Goal: Information Seeking & Learning: Learn about a topic

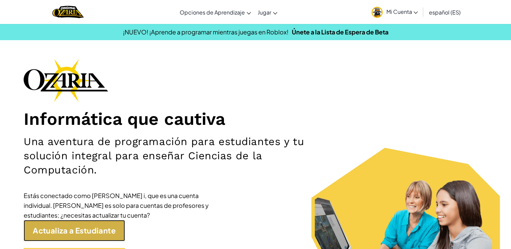
click at [73, 230] on link "Actualiza a Estudiante" at bounding box center [74, 230] width 101 height 21
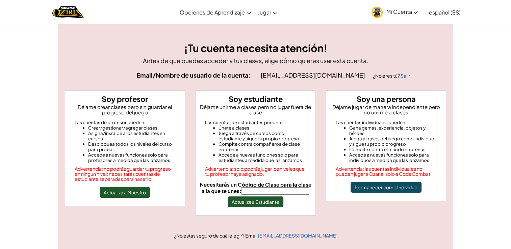
click at [257, 190] on input "Necesitarás un Código de Clase para la clase a la que te unes:" at bounding box center [275, 190] width 68 height 7
type input "RunYesSharp"
click at [264, 202] on button "Actualiza a Estudiante" at bounding box center [256, 202] width 56 height 11
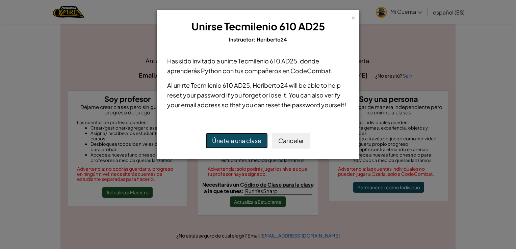
click at [251, 138] on button "Únete a una clase" at bounding box center [237, 141] width 62 height 16
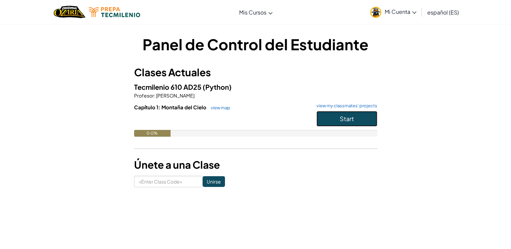
click at [332, 120] on button "Start" at bounding box center [346, 119] width 61 height 16
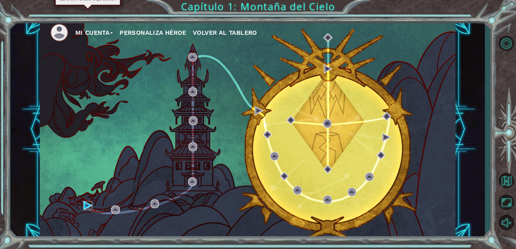
click at [85, 206] on img at bounding box center [87, 205] width 9 height 9
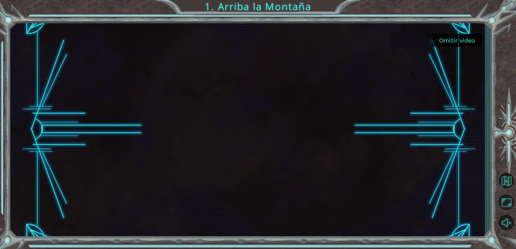
click at [450, 42] on button "Omitir video" at bounding box center [457, 40] width 51 height 13
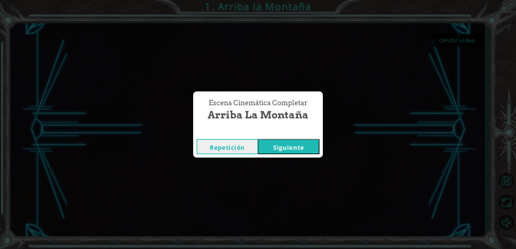
click at [280, 144] on button "Siguiente" at bounding box center [288, 146] width 61 height 15
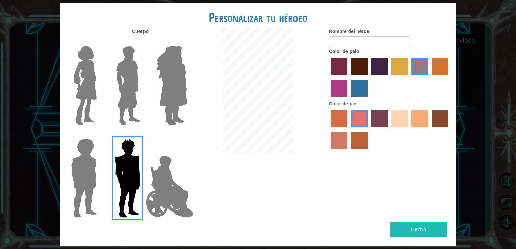
click at [73, 75] on img at bounding box center [85, 85] width 28 height 84
click at [99, 42] on input "Hero Connie" at bounding box center [99, 42] width 0 height 0
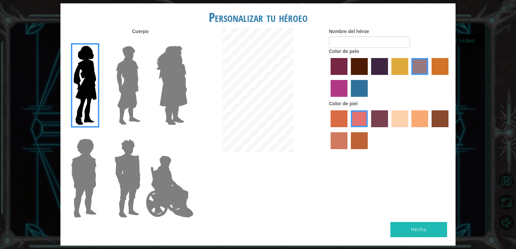
click at [340, 66] on label "paprika hair color" at bounding box center [339, 66] width 17 height 17
click at [328, 77] on input "paprika hair color" at bounding box center [328, 77] width 0 height 0
click at [361, 66] on label "maroon hair color" at bounding box center [359, 66] width 17 height 17
click at [349, 77] on input "maroon hair color" at bounding box center [349, 77] width 0 height 0
click at [345, 122] on label "sorbus skin color" at bounding box center [339, 118] width 17 height 17
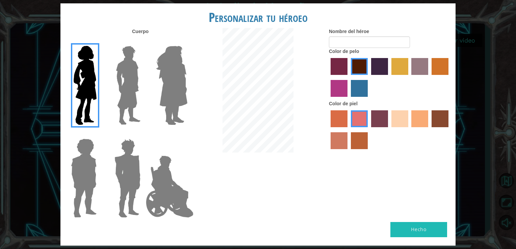
click at [328, 130] on input "sorbus skin color" at bounding box center [328, 130] width 0 height 0
click at [358, 138] on label "smoke tree skin color" at bounding box center [359, 140] width 17 height 17
click at [349, 152] on input "smoke tree skin color" at bounding box center [349, 152] width 0 height 0
click at [425, 120] on label "tacao skin color" at bounding box center [419, 118] width 17 height 17
click at [409, 130] on input "tacao skin color" at bounding box center [409, 130] width 0 height 0
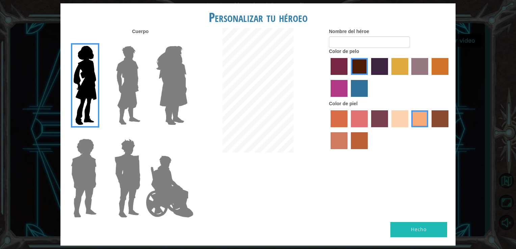
click at [403, 121] on label "sandy beach skin color" at bounding box center [399, 118] width 17 height 17
click at [389, 130] on input "sandy beach skin color" at bounding box center [389, 130] width 0 height 0
click at [420, 116] on label "tacao skin color" at bounding box center [419, 118] width 17 height 17
click at [409, 130] on input "tacao skin color" at bounding box center [409, 130] width 0 height 0
click at [358, 33] on label "Nombre del héroe" at bounding box center [349, 31] width 40 height 7
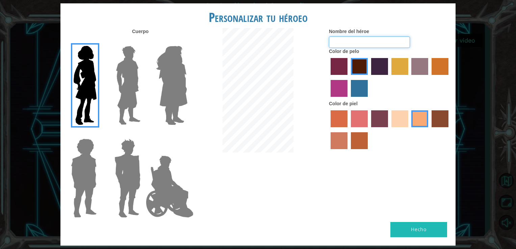
click at [358, 36] on input "Nombre del héroe" at bounding box center [369, 41] width 81 height 11
type input "[PERSON_NAME]"
click at [426, 227] on button "Hecho" at bounding box center [418, 229] width 57 height 15
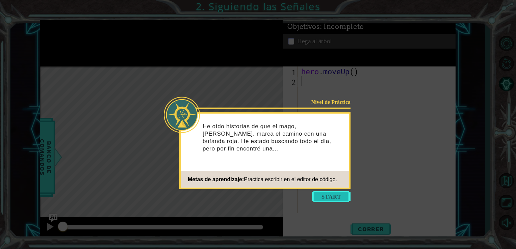
click at [324, 194] on button "Start" at bounding box center [331, 196] width 39 height 11
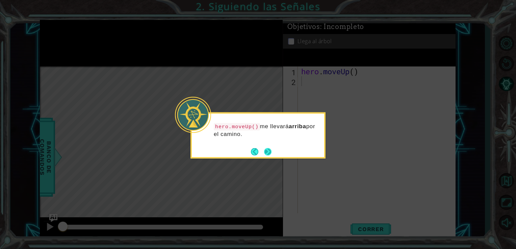
click at [266, 150] on button "Next" at bounding box center [267, 151] width 7 height 7
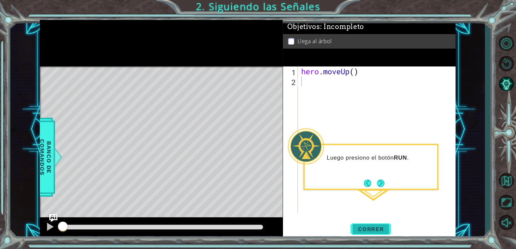
click at [368, 228] on span "Correr" at bounding box center [371, 229] width 40 height 7
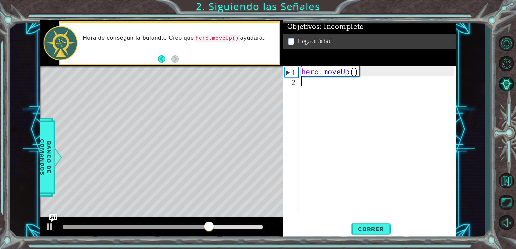
type textarea "h"
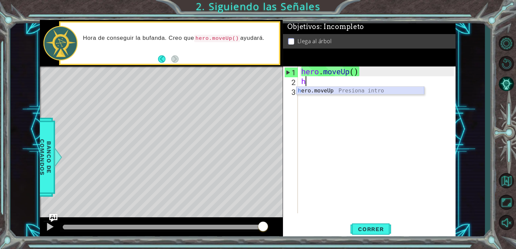
click at [316, 93] on div "h ero.moveUp Presiona intro" at bounding box center [361, 99] width 128 height 24
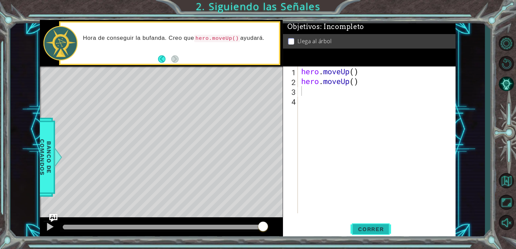
click at [378, 227] on span "Correr" at bounding box center [371, 229] width 40 height 7
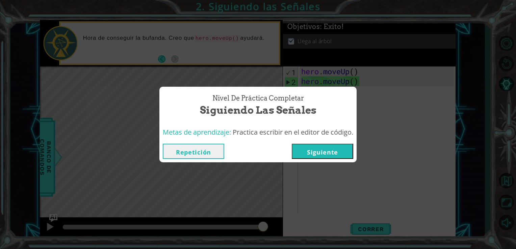
click at [323, 152] on button "Siguiente" at bounding box center [322, 151] width 61 height 15
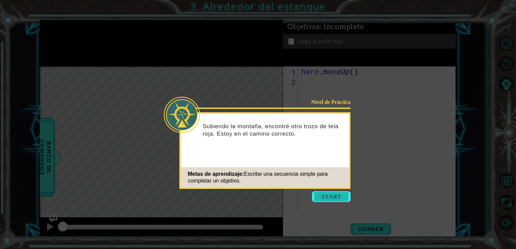
click at [325, 199] on button "Start" at bounding box center [331, 196] width 39 height 11
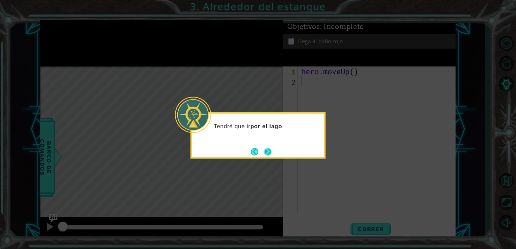
click at [265, 152] on button "Next" at bounding box center [267, 151] width 7 height 7
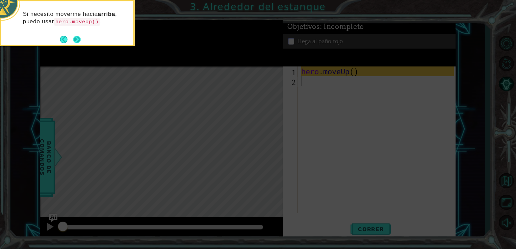
click at [75, 39] on button "Next" at bounding box center [76, 39] width 7 height 7
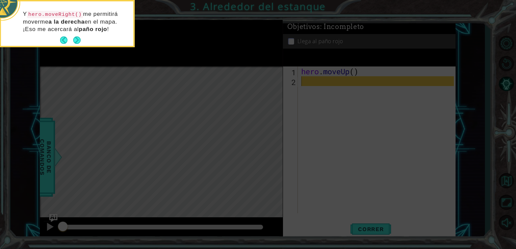
click at [75, 39] on button "Next" at bounding box center [76, 39] width 7 height 7
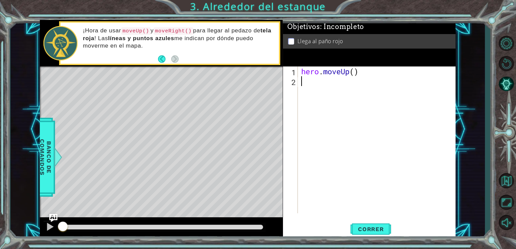
type textarea "h"
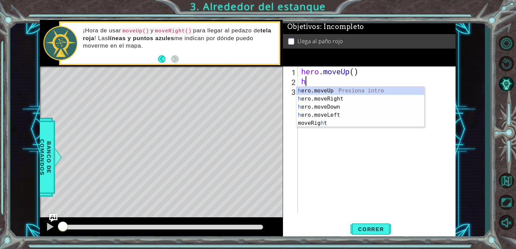
click at [308, 92] on div "h ero.moveUp Presiona intro h ero.moveRight Presiona intro h ero.moveDown Presi…" at bounding box center [361, 115] width 128 height 57
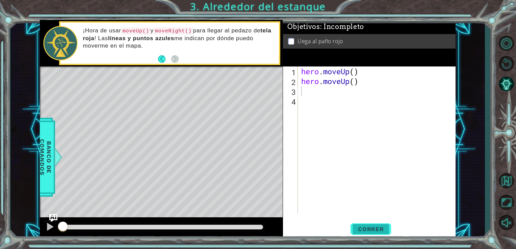
click at [375, 231] on span "Correr" at bounding box center [371, 229] width 40 height 7
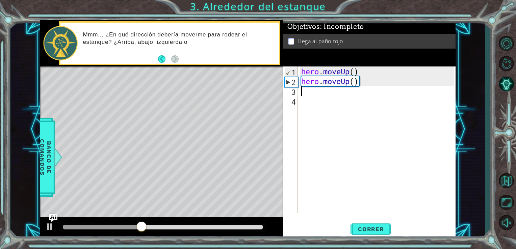
type textarea "h"
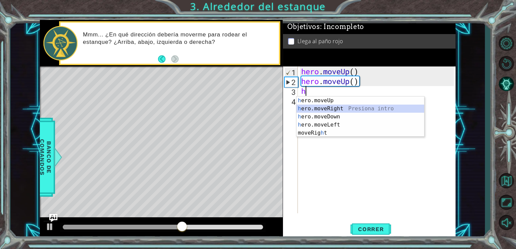
click at [322, 107] on div "h ero.moveUp Presiona intro h ero.moveRight Presiona intro h ero.moveDown Presi…" at bounding box center [361, 125] width 128 height 57
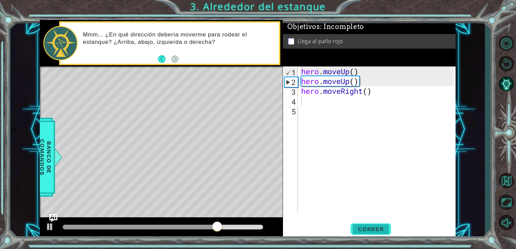
click at [366, 226] on span "Correr" at bounding box center [371, 229] width 40 height 7
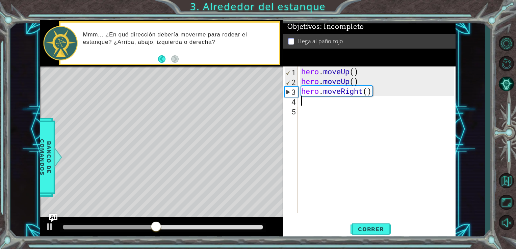
type textarea "h"
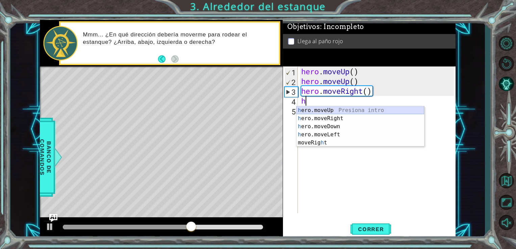
click at [322, 109] on div "h ero.moveUp Presiona intro h ero.moveRight Presiona intro h ero.moveDown Presi…" at bounding box center [361, 134] width 128 height 57
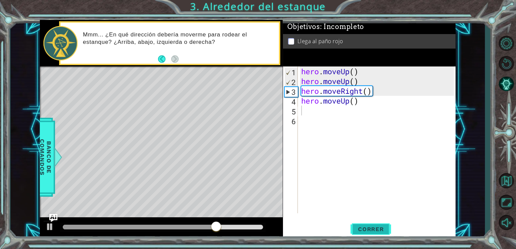
click at [373, 229] on span "Correr" at bounding box center [371, 229] width 40 height 7
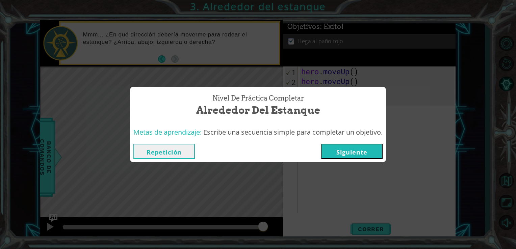
click at [338, 149] on button "Siguiente" at bounding box center [351, 151] width 61 height 15
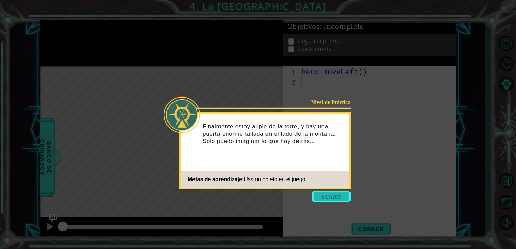
click at [317, 198] on button "Start" at bounding box center [331, 196] width 39 height 11
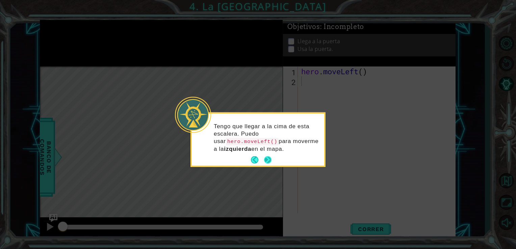
click at [267, 163] on footer at bounding box center [261, 160] width 21 height 10
click at [264, 160] on button "Next" at bounding box center [267, 159] width 7 height 7
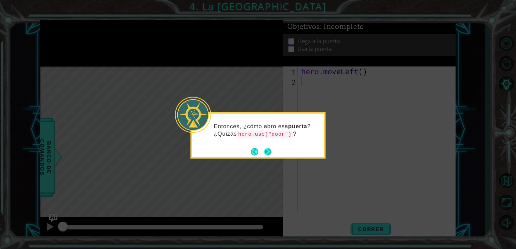
click at [267, 153] on button "Next" at bounding box center [267, 151] width 7 height 7
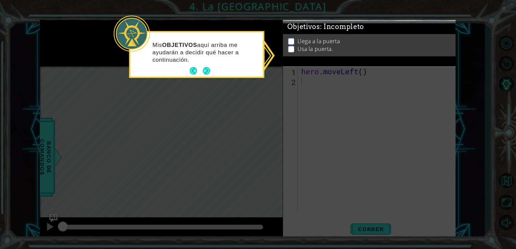
click at [292, 34] on div "Llega a la puerta Usa la puerta." at bounding box center [369, 45] width 173 height 22
click at [292, 20] on div "Objetivos : Incompleto Llega a la puerta Usa la puerta." at bounding box center [369, 20] width 173 height 0
click at [289, 35] on div "Llega a la puerta Usa la puerta." at bounding box center [369, 45] width 173 height 22
click at [203, 67] on button "Next" at bounding box center [206, 70] width 7 height 7
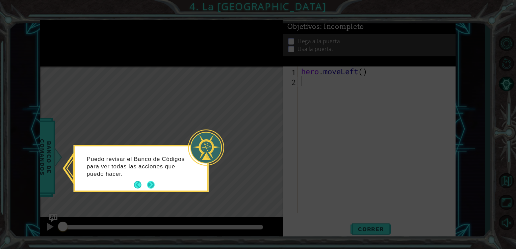
click at [151, 185] on button "Next" at bounding box center [150, 184] width 7 height 7
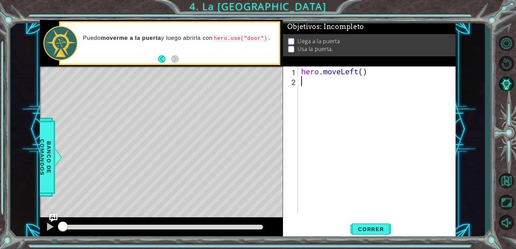
type textarea "h"
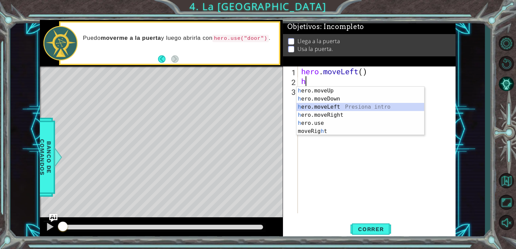
click at [311, 109] on div "h ero.moveUp Presiona intro h ero.moveDown Presiona intro h ero.moveLeft Presio…" at bounding box center [361, 119] width 128 height 65
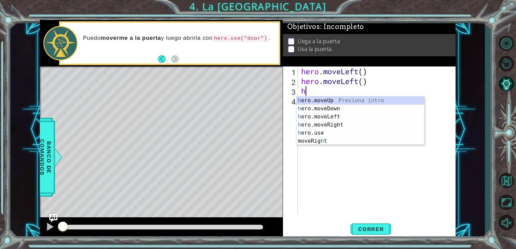
type textarea "he"
click at [313, 100] on div "he ro.moveUp Presiona intro he ro.moveDown Presiona intro he ro.moveLeft Presio…" at bounding box center [361, 125] width 128 height 57
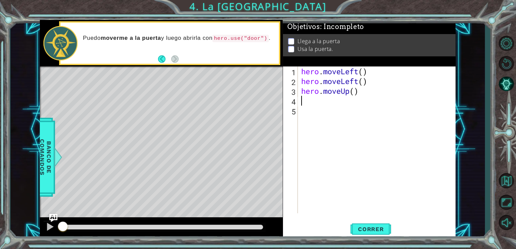
type textarea "h"
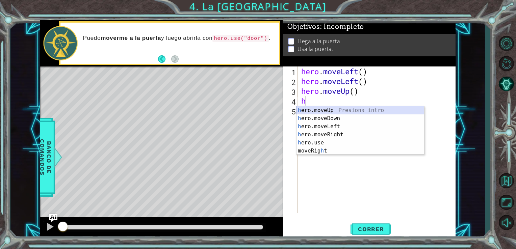
click at [315, 110] on div "h ero.moveUp Presiona intro h ero.moveDown Presiona intro h ero.moveLeft Presio…" at bounding box center [361, 138] width 128 height 65
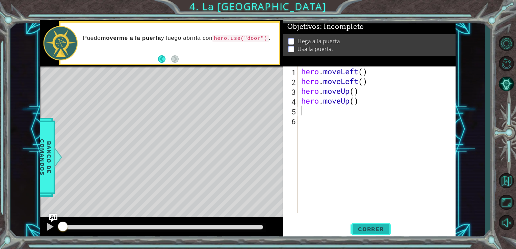
click at [366, 231] on span "Correr" at bounding box center [371, 229] width 40 height 7
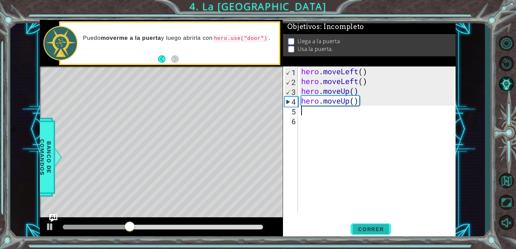
type textarea "h"
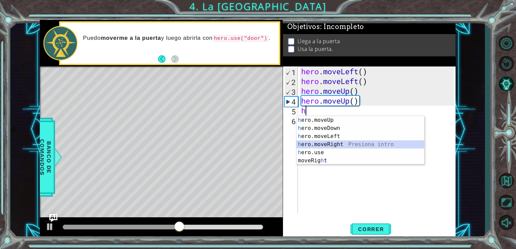
click at [331, 145] on div "h ero.moveUp Presiona intro h ero.moveDown Presiona intro h ero.moveLeft Presio…" at bounding box center [361, 148] width 128 height 65
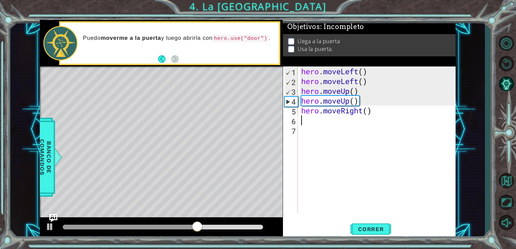
type textarea "h"
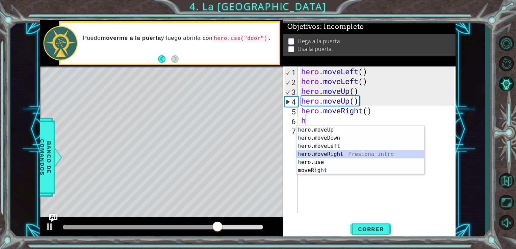
click at [329, 152] on div "h ero.moveUp Presiona intro h ero.moveDown Presiona intro h ero.moveLeft Presio…" at bounding box center [361, 158] width 128 height 65
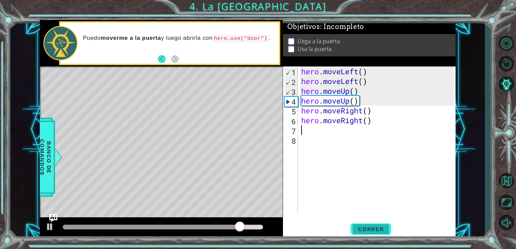
click at [368, 226] on span "Correr" at bounding box center [371, 229] width 40 height 7
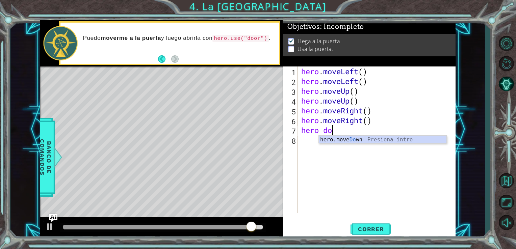
scroll to position [0, 1]
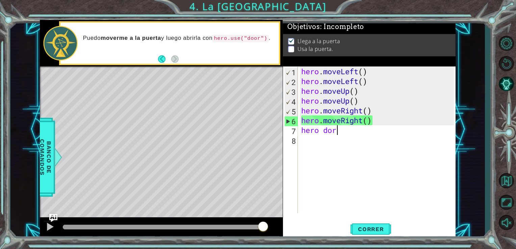
type textarea "hero do"
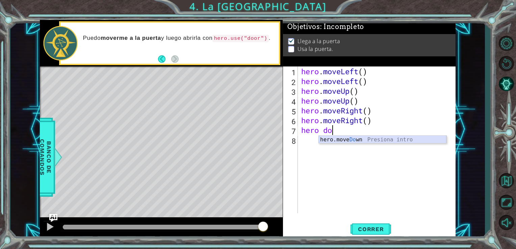
click at [337, 142] on div "hero.move Do wn Presiona intro" at bounding box center [383, 148] width 128 height 24
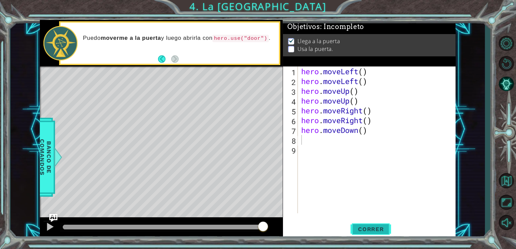
click at [365, 229] on span "Correr" at bounding box center [371, 229] width 40 height 7
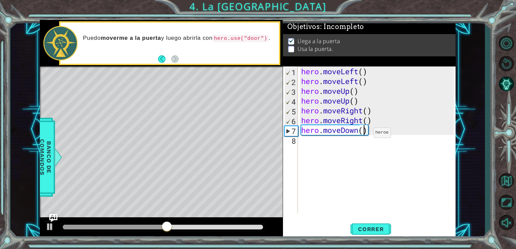
click at [363, 134] on div "hero . moveLeft ( ) hero . moveLeft ( ) hero . moveUp ( ) hero . moveUp ( ) her…" at bounding box center [379, 150] width 158 height 166
click at [312, 130] on div "hero . moveLeft ( ) hero . moveLeft ( ) hero . moveUp ( ) hero . moveUp ( ) her…" at bounding box center [379, 150] width 158 height 166
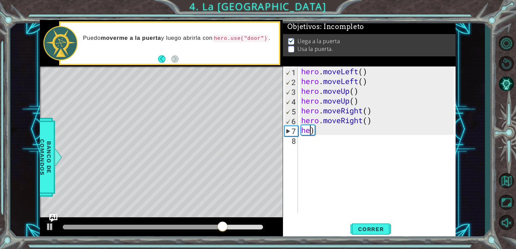
click at [312, 130] on div "hero . moveLeft ( ) hero . moveLeft ( ) hero . moveUp ( ) hero . moveUp ( ) her…" at bounding box center [379, 150] width 158 height 166
click at [313, 132] on div "hero . moveLeft ( ) hero . moveLeft ( ) hero . moveUp ( ) hero . moveUp ( ) her…" at bounding box center [379, 150] width 158 height 166
click at [313, 132] on div "hero . moveLeft ( ) hero . moveLeft ( ) hero . moveUp ( ) hero . moveUp ( ) her…" at bounding box center [377, 140] width 154 height 147
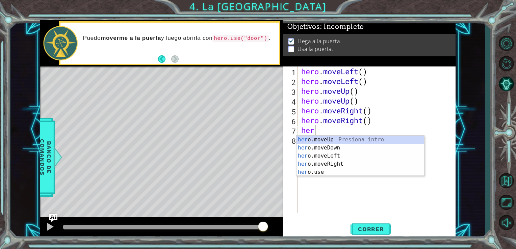
type textarea "h"
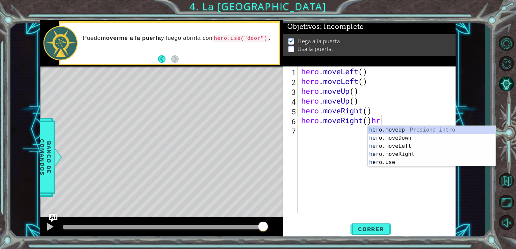
scroll to position [0, 3]
type textarea "hero.moveRight()"
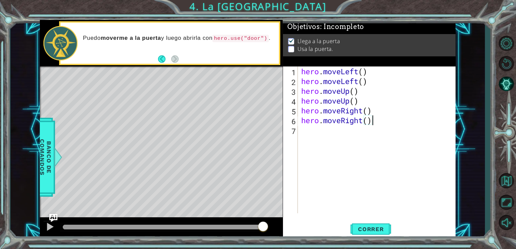
click at [303, 134] on div "hero . moveLeft ( ) hero . moveLeft ( ) hero . moveUp ( ) hero . moveUp ( ) her…" at bounding box center [379, 150] width 158 height 166
type textarea "hero. use("door")"
click at [365, 226] on span "Correr" at bounding box center [371, 229] width 40 height 7
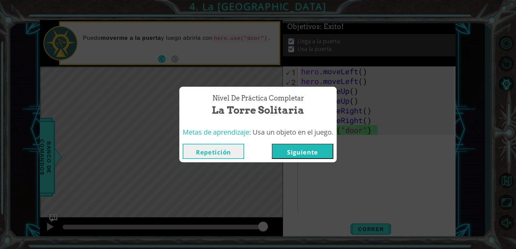
click at [222, 154] on button "Repetición" at bounding box center [213, 151] width 61 height 15
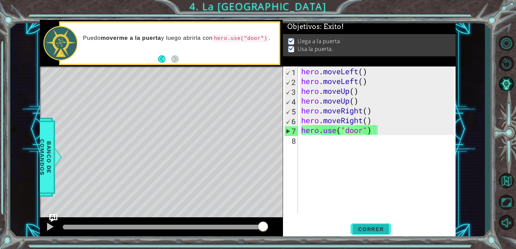
click at [375, 229] on span "Correr" at bounding box center [371, 229] width 40 height 7
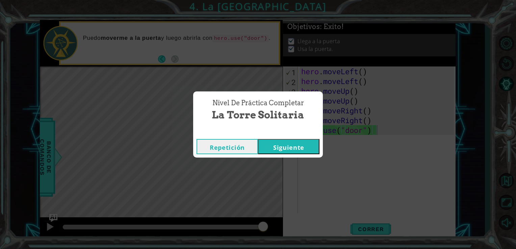
click at [297, 144] on button "Siguiente" at bounding box center [288, 146] width 61 height 15
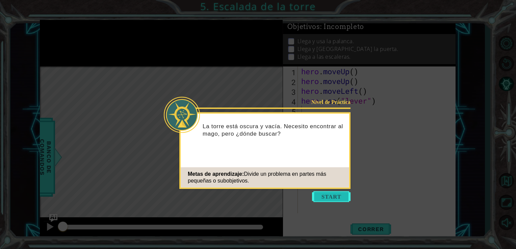
click at [341, 194] on button "Start" at bounding box center [331, 196] width 39 height 11
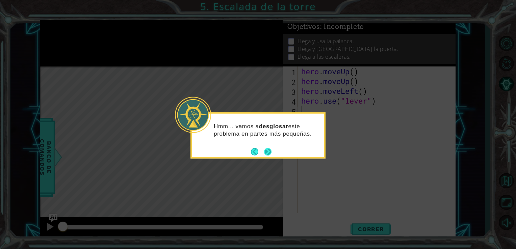
click at [267, 152] on button "Next" at bounding box center [267, 151] width 7 height 7
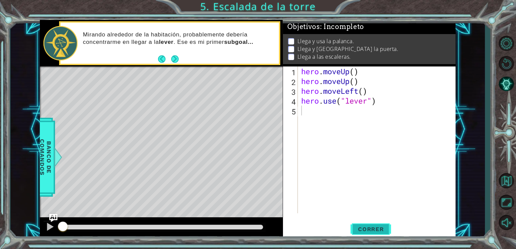
click at [381, 222] on button "Correr" at bounding box center [371, 229] width 41 height 17
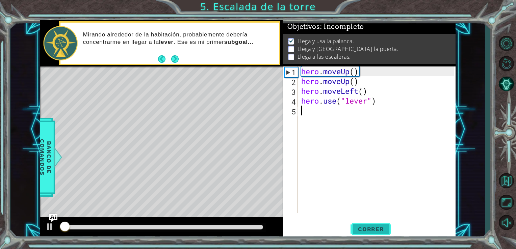
scroll to position [3, 0]
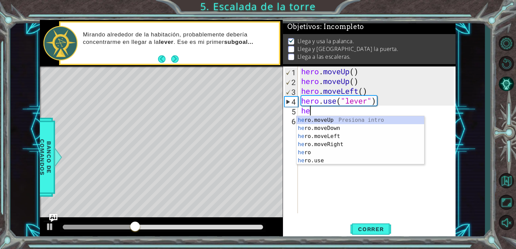
type textarea "her"
click at [325, 144] on div "her o.moveUp Presiona intro her o.moveDown Presiona intro her o.moveLeft Presio…" at bounding box center [361, 148] width 128 height 65
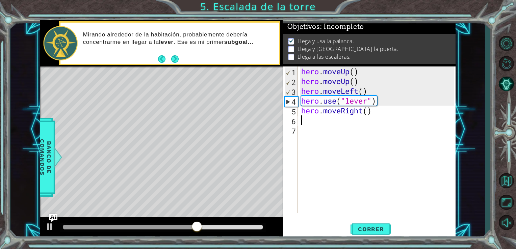
type textarea "h"
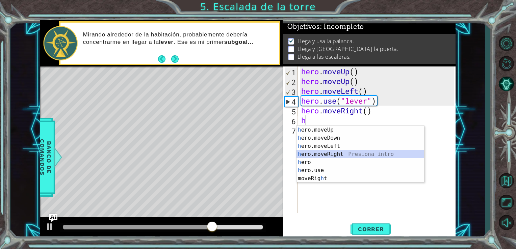
click at [324, 153] on div "h ero.moveUp Presiona intro h ero.moveDown Presiona intro h ero.moveLeft Presio…" at bounding box center [361, 162] width 128 height 73
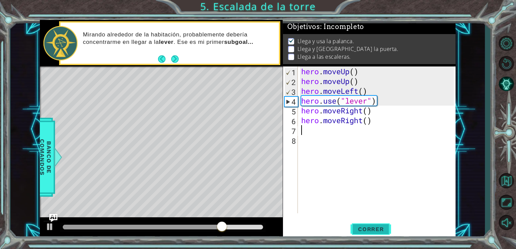
click at [364, 227] on span "Correr" at bounding box center [371, 229] width 40 height 7
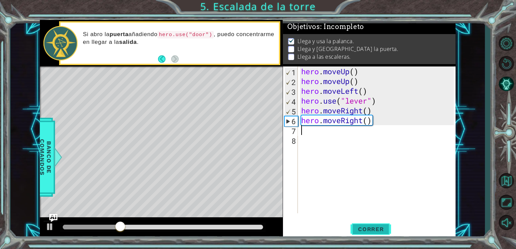
type textarea "h"
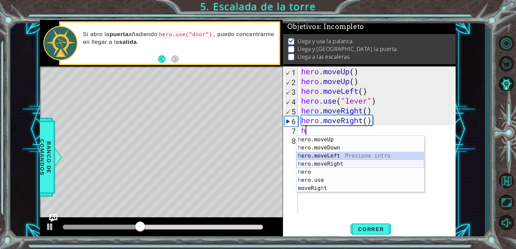
click at [344, 161] on div "h ero.moveUp Presiona intro h ero.moveDown Presiona intro h ero.moveLeft Presio…" at bounding box center [361, 172] width 128 height 73
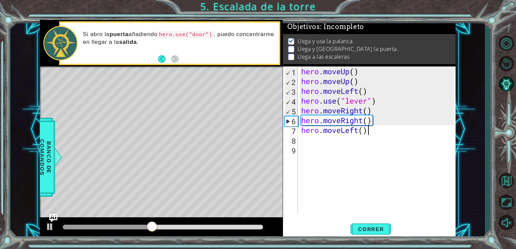
click at [370, 133] on div "hero . moveUp ( ) hero . moveUp ( ) hero . moveLeft ( ) hero . use ( "lever" ) …" at bounding box center [379, 150] width 158 height 166
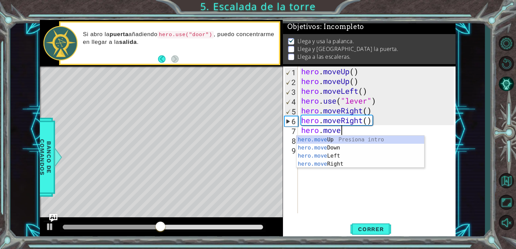
type textarea "h"
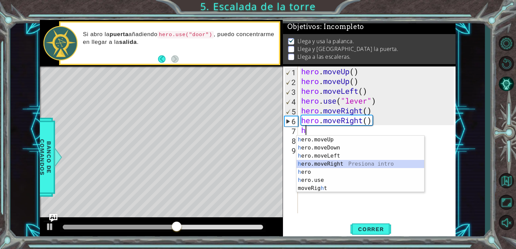
click at [343, 162] on div "h ero.moveUp Presiona intro h ero.moveDown Presiona intro h ero.moveLeft Presio…" at bounding box center [361, 172] width 128 height 73
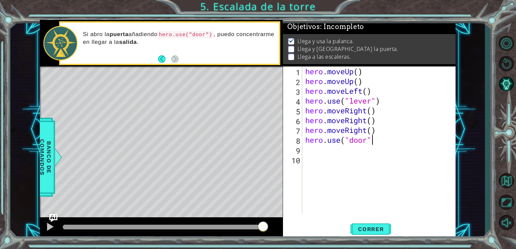
scroll to position [0, 3]
type textarea "hero.use("door")"
click at [360, 227] on span "Correr" at bounding box center [371, 229] width 40 height 7
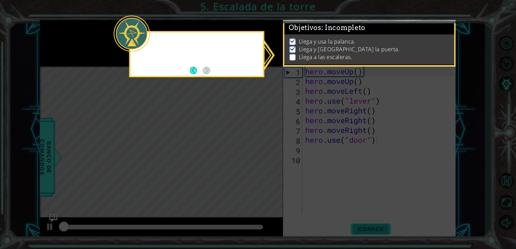
scroll to position [3, 0]
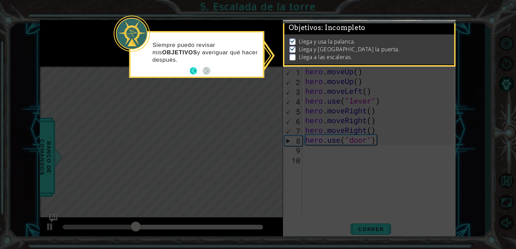
click at [198, 71] on button "Back" at bounding box center [196, 70] width 13 height 7
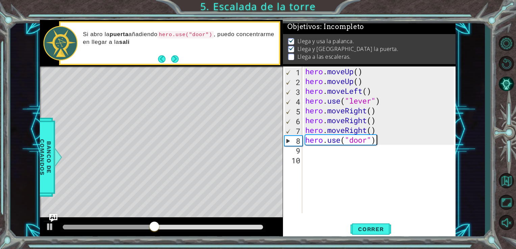
click at [319, 152] on div "hero . moveUp ( ) hero . moveUp ( ) hero . moveLeft ( ) hero . use ( "lever" ) …" at bounding box center [381, 150] width 154 height 166
type textarea "h"
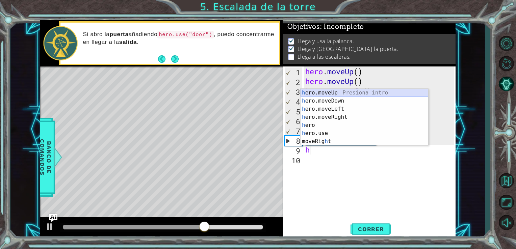
click at [335, 94] on div "h ero.moveUp Presiona intro h ero.moveDown Presiona intro h ero.moveLeft Presio…" at bounding box center [365, 125] width 128 height 73
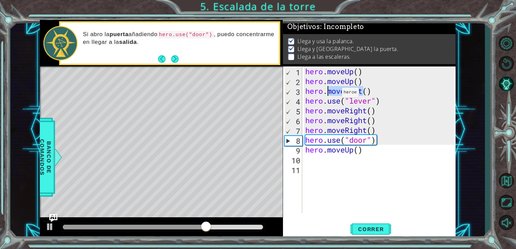
click at [335, 94] on div "hero . moveUp ( ) hero . moveUp ( ) hero . moveLeft ( ) hero . use ( "lever" ) …" at bounding box center [381, 150] width 154 height 166
type textarea "hero.moveLeft()"
click at [311, 161] on div "hero . moveUp ( ) hero . moveUp ( ) hero . moveLeft ( ) hero . use ( "lever" ) …" at bounding box center [381, 150] width 154 height 166
type textarea "h"
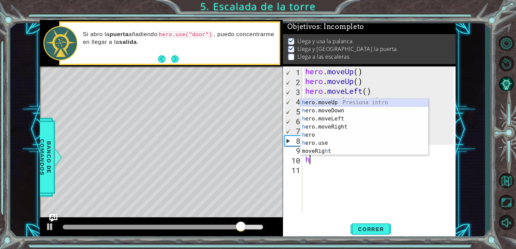
click at [332, 102] on div "h ero.moveUp Presiona intro h ero.moveDown Presiona intro h ero.moveLeft Presio…" at bounding box center [365, 135] width 128 height 73
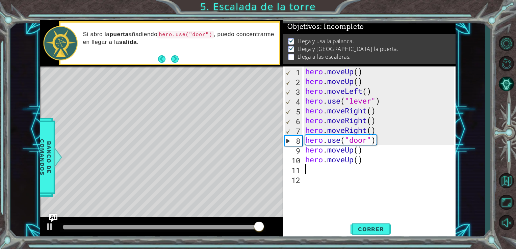
type textarea "h"
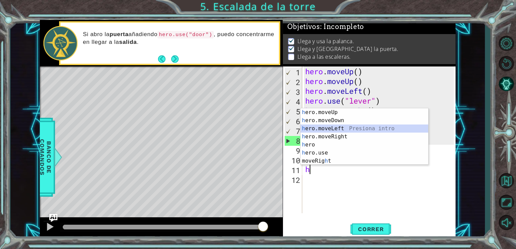
click at [318, 128] on div "h ero.moveUp Presiona intro h ero.moveDown Presiona intro h ero.moveLeft Presio…" at bounding box center [365, 144] width 128 height 73
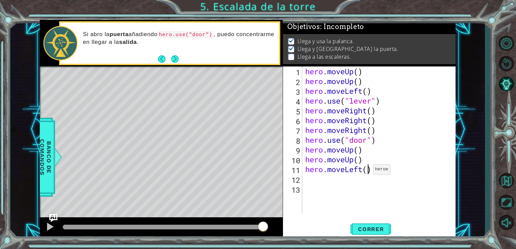
click at [367, 171] on div "hero . moveUp ( ) hero . moveUp ( ) hero . moveLeft ( ) hero . use ( "lever" ) …" at bounding box center [381, 150] width 154 height 166
click at [376, 173] on div "hero . moveUp ( ) hero . moveUp ( ) hero . moveLeft ( ) hero . use ( "lever" ) …" at bounding box center [381, 150] width 154 height 166
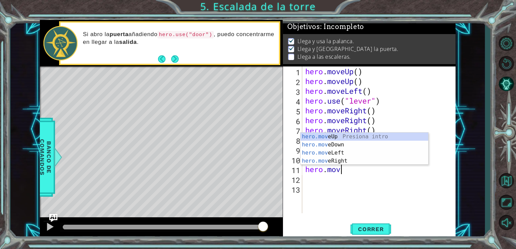
scroll to position [0, 0]
type textarea "h"
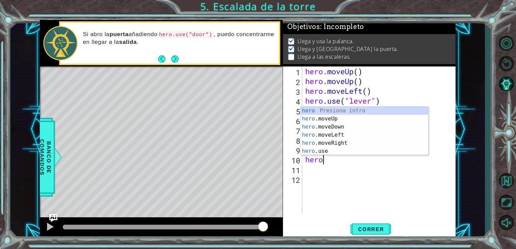
type textarea "h"
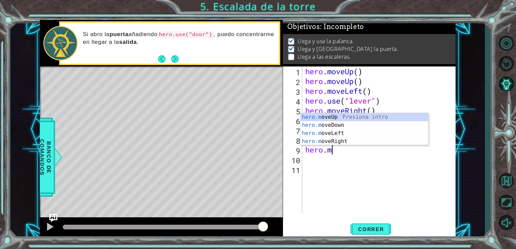
type textarea "h"
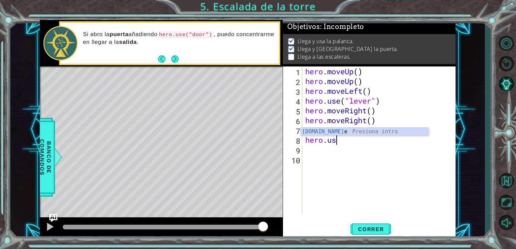
type textarea "h"
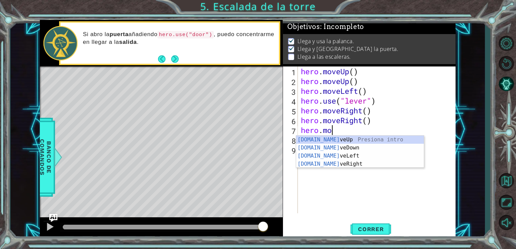
type textarea "h"
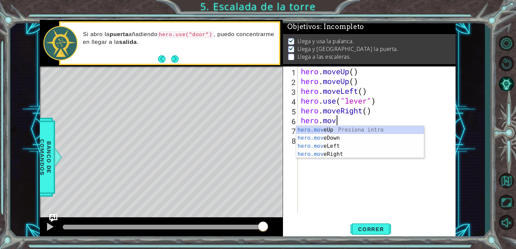
type textarea "h"
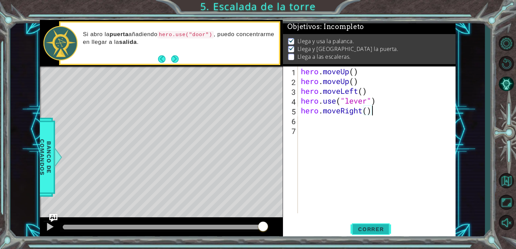
click at [385, 228] on span "Correr" at bounding box center [371, 229] width 40 height 7
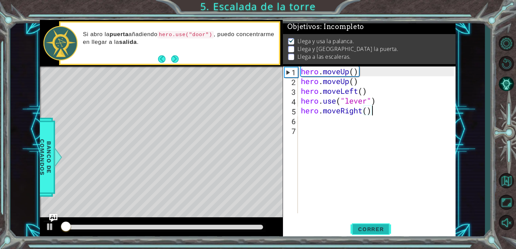
scroll to position [3, 0]
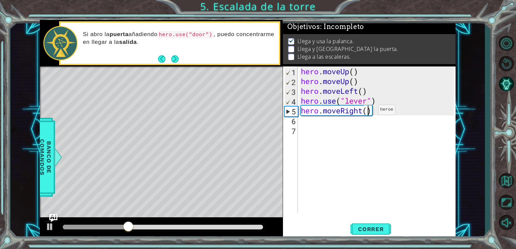
click at [367, 111] on div "hero . moveUp ( ) hero . moveUp ( ) hero . moveLeft ( ) hero . use ( "lever" ) …" at bounding box center [379, 150] width 158 height 166
click at [380, 225] on button "Correr" at bounding box center [371, 229] width 41 height 17
type textarea "hero.moveRight(3)"
click at [356, 225] on button "Correr" at bounding box center [371, 229] width 41 height 17
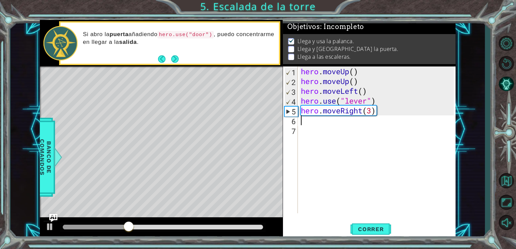
click at [307, 122] on div "hero . moveUp ( ) hero . moveUp ( ) hero . moveLeft ( ) hero . use ( "lever" ) …" at bounding box center [379, 150] width 158 height 166
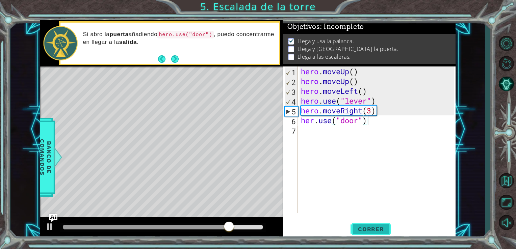
click at [360, 225] on button "Correr" at bounding box center [371, 229] width 41 height 17
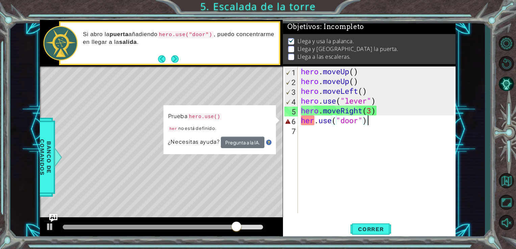
click at [312, 121] on div "hero . moveUp ( ) hero . moveUp ( ) hero . moveLeft ( ) hero . use ( "lever" ) …" at bounding box center [379, 150] width 158 height 166
click at [316, 121] on div "hero . moveUp ( ) hero . moveUp ( ) hero . moveLeft ( ) hero . use ( "lever" ) …" at bounding box center [379, 150] width 158 height 166
type textarea "hero.use("door")"
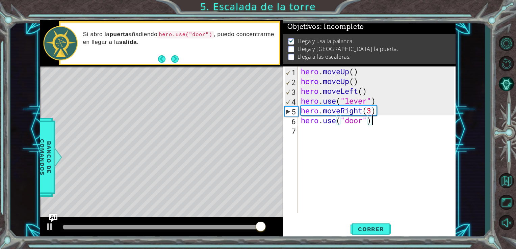
click at [378, 123] on div "hero . moveUp ( ) hero . moveUp ( ) hero . moveLeft ( ) hero . use ( "lever" ) …" at bounding box center [379, 150] width 158 height 166
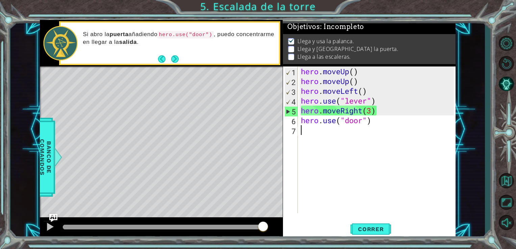
click at [303, 130] on div "hero . moveUp ( ) hero . moveUp ( ) hero . moveLeft ( ) hero . use ( "lever" ) …" at bounding box center [379, 150] width 158 height 166
type textarea "h"
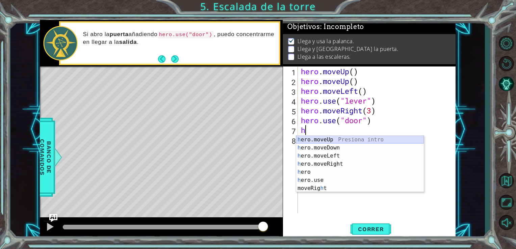
click at [335, 138] on div "h ero.moveUp Presiona intro h ero.moveDown Presiona intro h ero.moveLeft Presio…" at bounding box center [360, 172] width 128 height 73
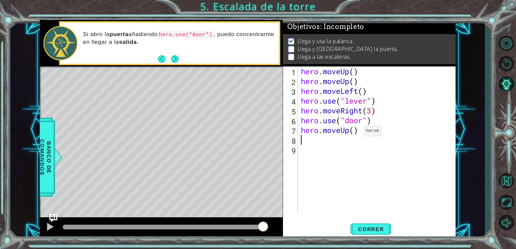
click at [354, 133] on div "hero . moveUp ( ) hero . moveUp ( ) hero . moveLeft ( ) hero . use ( "lever" ) …" at bounding box center [379, 150] width 158 height 166
type textarea "hero.moveUp(2)"
click at [383, 228] on span "Correr" at bounding box center [371, 229] width 40 height 7
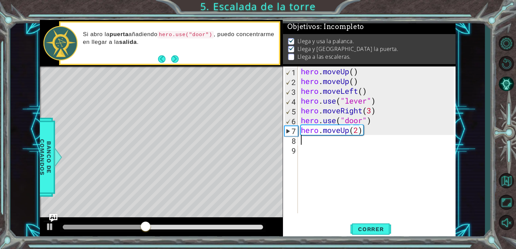
click at [304, 145] on div "hero . moveUp ( ) hero . moveUp ( ) hero . moveLeft ( ) hero . use ( "lever" ) …" at bounding box center [379, 150] width 158 height 166
type textarea "h"
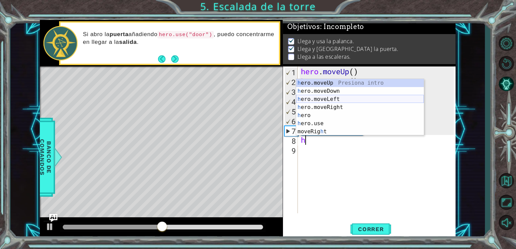
click at [327, 98] on div "h ero.moveUp Presiona intro h ero.moveDown Presiona intro h ero.moveLeft Presio…" at bounding box center [360, 115] width 128 height 73
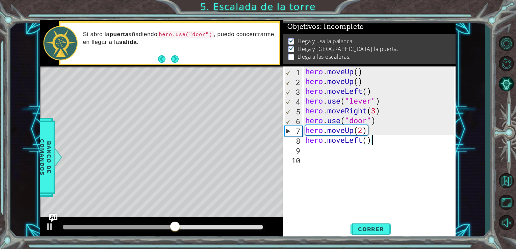
click at [370, 139] on div "hero . moveUp ( ) hero . moveUp ( ) hero . moveLeft ( ) hero . use ( "lever" ) …" at bounding box center [381, 150] width 154 height 166
click at [367, 140] on div "hero . moveUp ( ) hero . moveUp ( ) hero . moveLeft ( ) hero . use ( "lever" ) …" at bounding box center [381, 150] width 154 height 166
type textarea "hero.moveLeft(3)"
click at [326, 148] on div "hero . moveUp ( ) hero . moveUp ( ) hero . moveLeft ( ) hero . use ( "lever" ) …" at bounding box center [381, 150] width 154 height 166
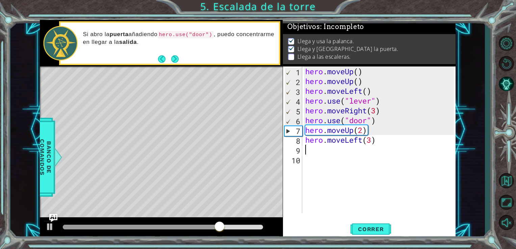
scroll to position [0, 0]
type textarea "h"
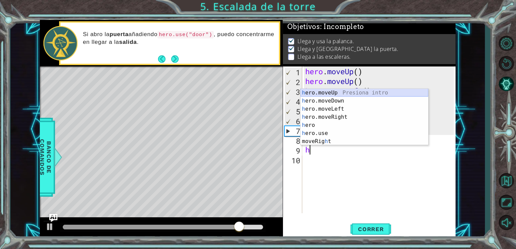
click at [341, 90] on div "h ero.moveUp Presiona intro h ero.moveDown Presiona intro h ero.moveLeft Presio…" at bounding box center [365, 125] width 128 height 73
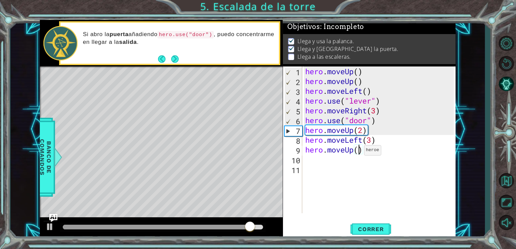
click at [358, 152] on div "hero . moveUp ( ) hero . moveUp ( ) hero . moveLeft ( ) hero . use ( "lever" ) …" at bounding box center [381, 150] width 154 height 166
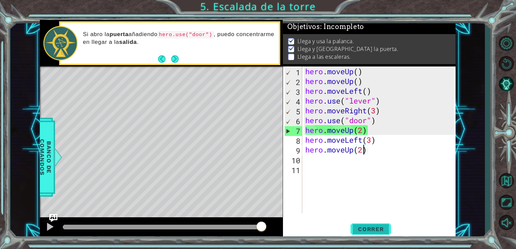
type textarea "hero.moveUp(2)"
click at [370, 222] on button "Correr" at bounding box center [371, 229] width 41 height 17
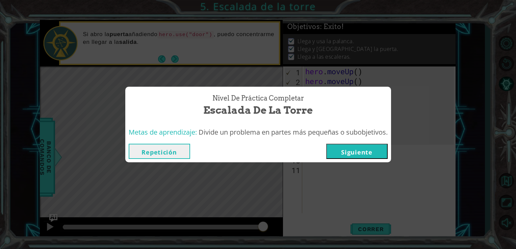
click at [177, 152] on button "Repetición" at bounding box center [159, 151] width 61 height 15
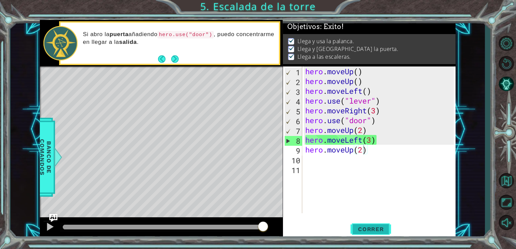
click at [376, 227] on span "Correr" at bounding box center [371, 229] width 40 height 7
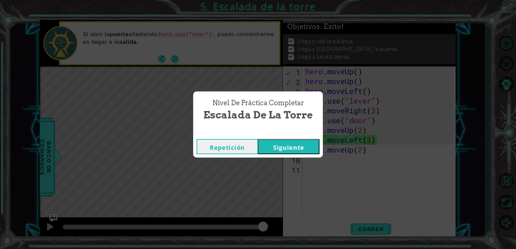
click at [306, 143] on button "Siguiente" at bounding box center [288, 146] width 61 height 15
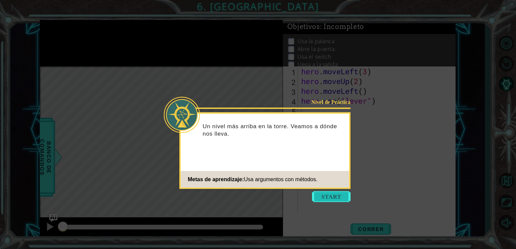
click at [327, 193] on button "Start" at bounding box center [331, 196] width 39 height 11
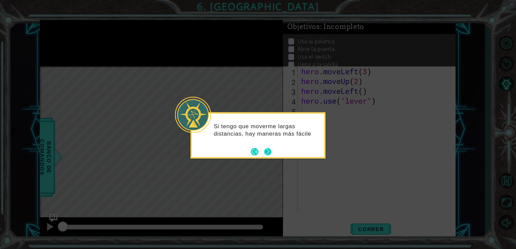
click at [269, 150] on button "Next" at bounding box center [267, 151] width 7 height 7
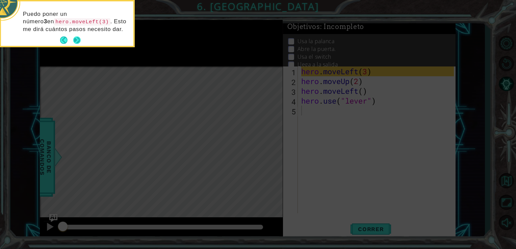
click at [78, 43] on button "Next" at bounding box center [76, 39] width 7 height 7
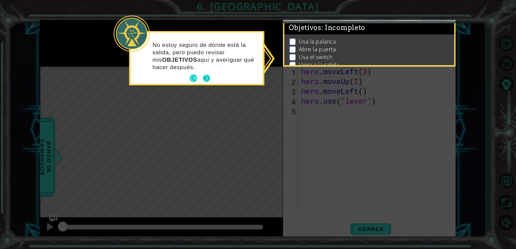
click at [205, 82] on button "Next" at bounding box center [206, 78] width 7 height 7
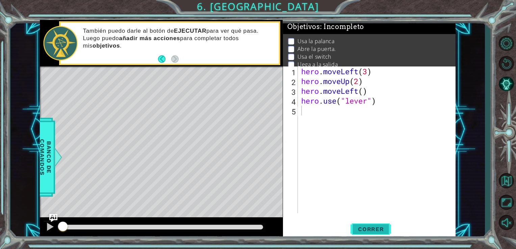
click at [369, 235] on button "Correr" at bounding box center [371, 229] width 41 height 17
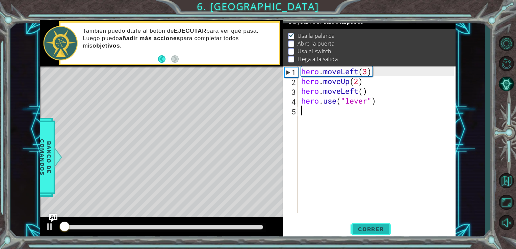
scroll to position [7, 0]
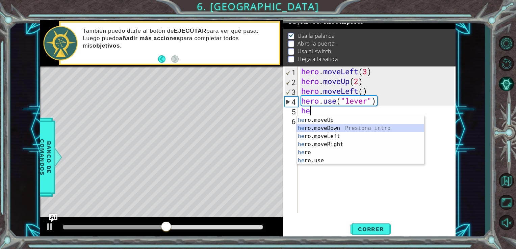
click at [323, 130] on div "he ro.moveUp Presiona intro he ro.moveDown Presiona intro he ro.moveLeft Presio…" at bounding box center [361, 148] width 128 height 65
type textarea "hero.moveDown(1)"
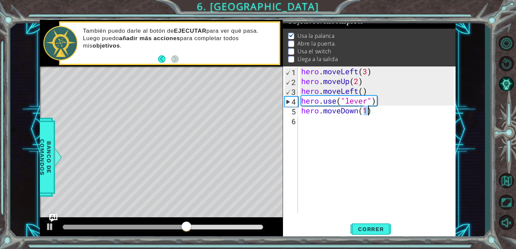
scroll to position [0, 3]
click at [326, 121] on div "hero . moveLeft ( 3 ) hero . moveUp ( 2 ) hero . moveLeft ( ) hero . use ( "lev…" at bounding box center [379, 150] width 158 height 166
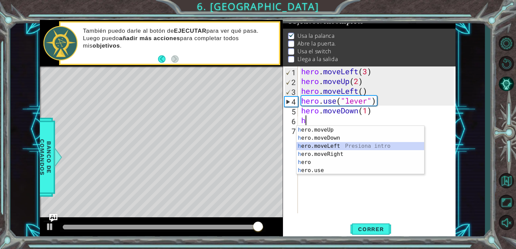
click at [331, 148] on div "h ero.moveUp Presiona intro h ero.moveDown Presiona intro h ero.moveLeft Presio…" at bounding box center [361, 158] width 128 height 65
type textarea "hero.moveLeft(1)"
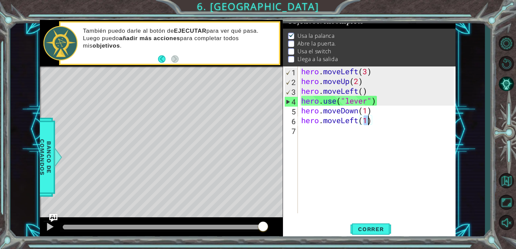
click at [316, 134] on div "hero . moveLeft ( 3 ) hero . moveUp ( 2 ) hero . moveLeft ( ) hero . use ( "lev…" at bounding box center [379, 150] width 158 height 166
click at [314, 134] on div "hero . moveLeft ( 3 ) hero . moveUp ( 2 ) hero . moveLeft ( ) hero . use ( "lev…" at bounding box center [379, 150] width 158 height 166
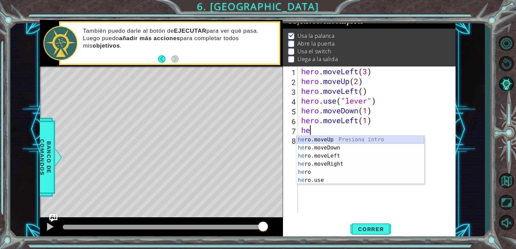
click at [322, 139] on div "he ro.moveUp Presiona intro he ro.moveDown Presiona intro he ro.moveLeft Presio…" at bounding box center [361, 168] width 128 height 65
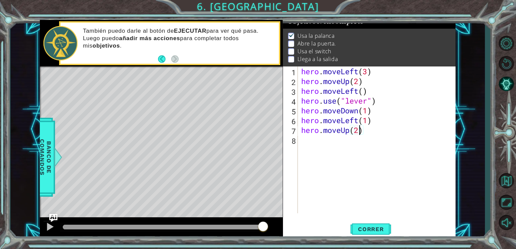
scroll to position [0, 2]
click at [367, 230] on span "Correr" at bounding box center [371, 229] width 40 height 7
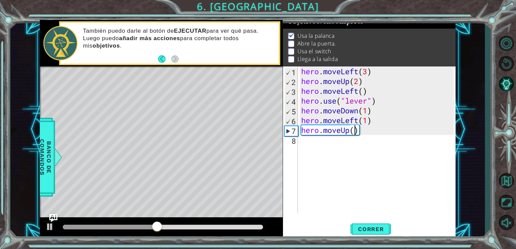
type textarea "hero.moveUp(1)"
click at [329, 146] on div "hero . moveLeft ( 3 ) hero . moveUp ( 2 ) hero . moveLeft ( ) hero . use ( "lev…" at bounding box center [379, 150] width 158 height 166
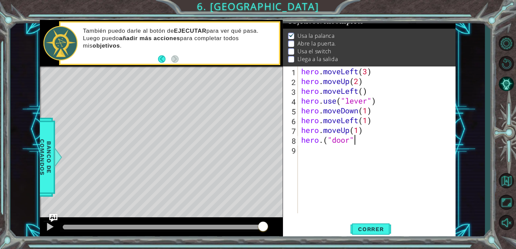
scroll to position [0, 2]
click at [365, 224] on button "Correr" at bounding box center [371, 229] width 41 height 17
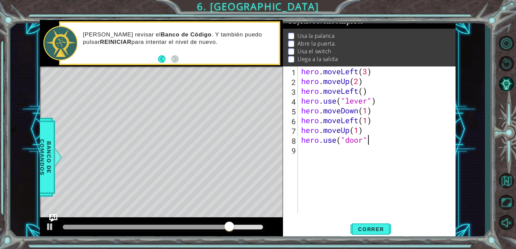
scroll to position [0, 3]
type textarea "hero.use("door")"
click at [366, 228] on span "Correr" at bounding box center [371, 229] width 40 height 7
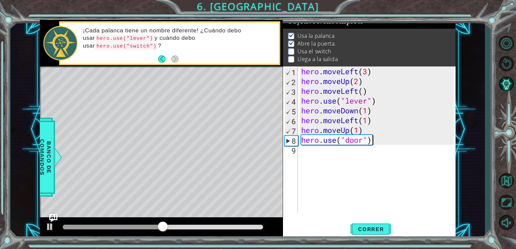
click at [317, 158] on div "hero . moveLeft ( 3 ) hero . moveUp ( 2 ) hero . moveLeft ( ) hero . use ( "lev…" at bounding box center [379, 150] width 158 height 166
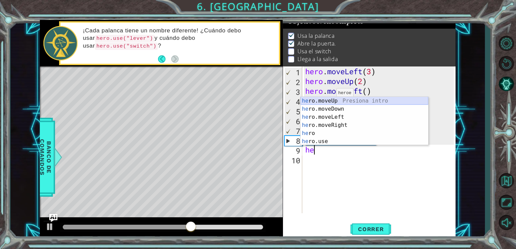
click at [334, 102] on div "he ro.moveUp Presiona intro he ro.moveDown Presiona intro he ro.moveLeft Presio…" at bounding box center [365, 129] width 128 height 65
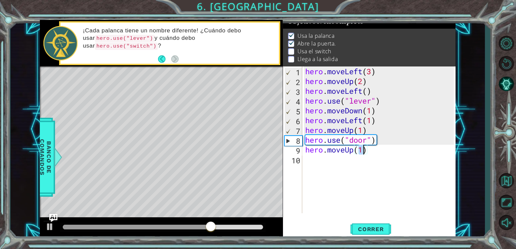
type textarea "hero.moveUp(2)"
click at [330, 159] on div "hero . moveLeft ( 3 ) hero . moveUp ( 2 ) hero . moveLeft ( ) hero . use ( "lev…" at bounding box center [381, 150] width 154 height 166
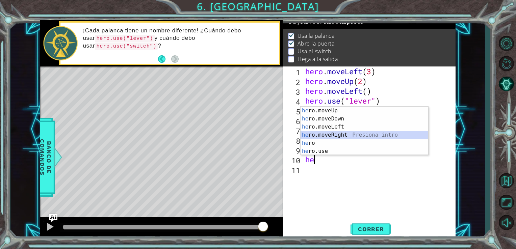
click at [334, 131] on div "he ro.moveUp Presiona intro he ro.moveDown Presiona intro he ro.moveLeft Presio…" at bounding box center [365, 139] width 128 height 65
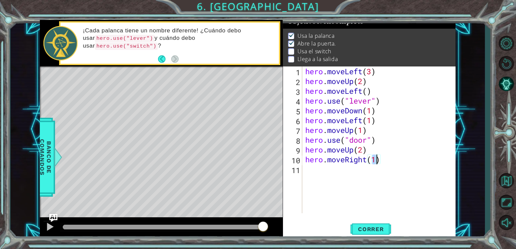
type textarea "hero.moveRight(3)"
click at [312, 173] on div "hero . moveLeft ( 3 ) hero . moveUp ( 2 ) hero . moveLeft ( ) hero . use ( "lev…" at bounding box center [381, 150] width 154 height 166
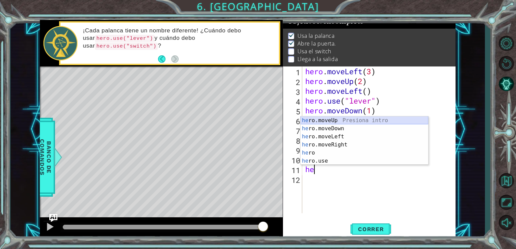
click at [330, 121] on div "he ro.moveUp Presiona intro he ro.moveDown Presiona intro he ro.moveLeft Presio…" at bounding box center [365, 149] width 128 height 65
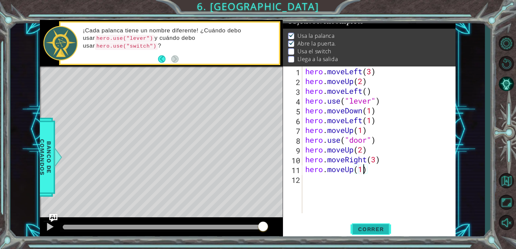
scroll to position [0, 2]
click at [367, 233] on span "Correr" at bounding box center [371, 229] width 40 height 7
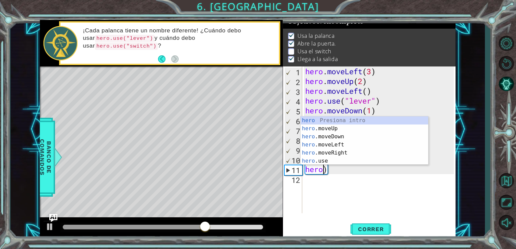
scroll to position [0, 0]
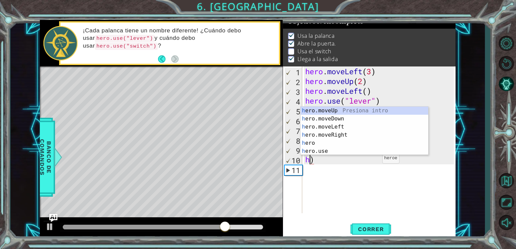
type textarea ")"
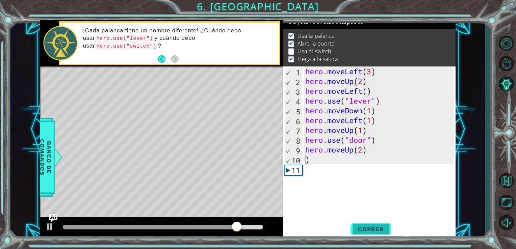
click at [372, 226] on span "Correr" at bounding box center [371, 229] width 40 height 7
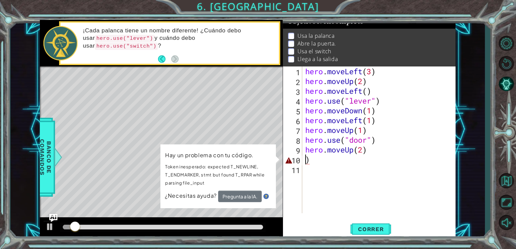
click at [341, 160] on div "hero . moveLeft ( 3 ) hero . moveUp ( 2 ) hero . moveLeft ( ) hero . use ( "lev…" at bounding box center [381, 150] width 154 height 166
type textarea "hero.moveUp(2)"
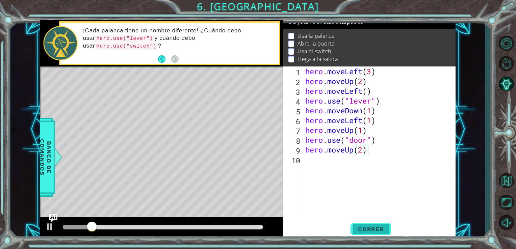
click at [372, 225] on button "Correr" at bounding box center [371, 229] width 41 height 17
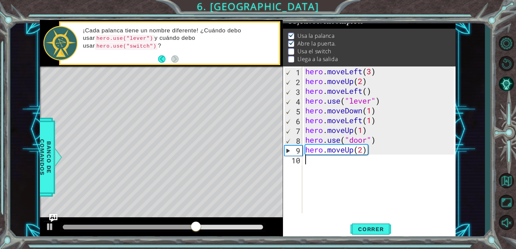
click at [313, 163] on div "hero . moveLeft ( 3 ) hero . moveUp ( 2 ) hero . moveLeft ( ) hero . use ( "lev…" at bounding box center [381, 150] width 154 height 166
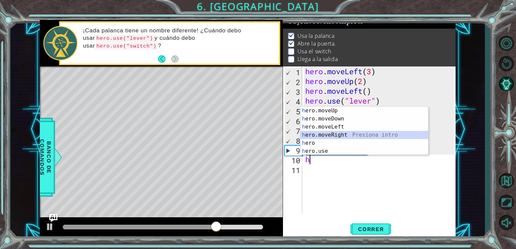
click at [325, 137] on div "h ero.moveUp Presiona intro h ero.moveDown Presiona intro h ero.moveLeft Presio…" at bounding box center [365, 139] width 128 height 65
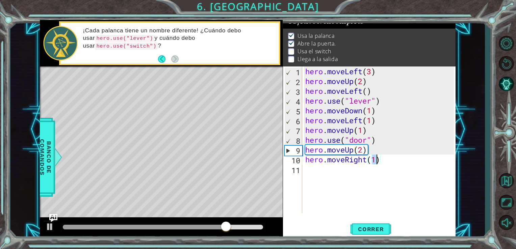
type textarea "hero.moveRight(2)"
click at [317, 171] on div "hero . moveLeft ( 3 ) hero . moveUp ( 2 ) hero . moveLeft ( ) hero . use ( "lev…" at bounding box center [381, 150] width 154 height 166
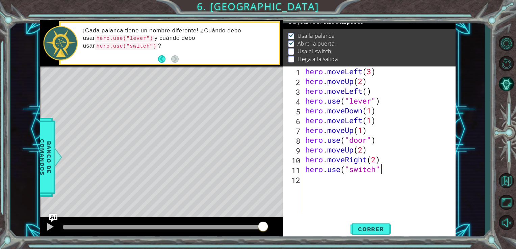
scroll to position [0, 3]
type textarea "hero.use("switch")"
click at [365, 226] on span "Correr" at bounding box center [371, 229] width 40 height 7
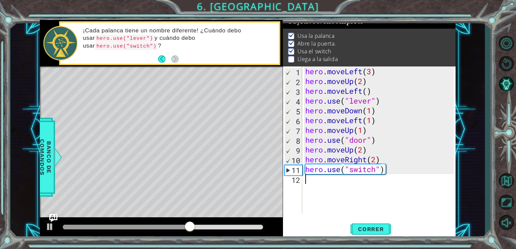
click at [313, 185] on div "hero . moveLeft ( 3 ) hero . moveUp ( 2 ) hero . moveLeft ( ) hero . use ( "lev…" at bounding box center [381, 150] width 154 height 166
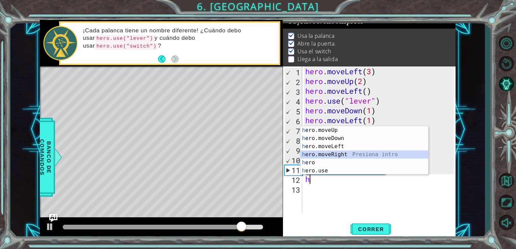
click at [338, 155] on div "h ero.moveUp Presiona intro h ero.moveDown Presiona intro h ero.moveLeft Presio…" at bounding box center [365, 158] width 128 height 65
type textarea "hero.moveRight(1)"
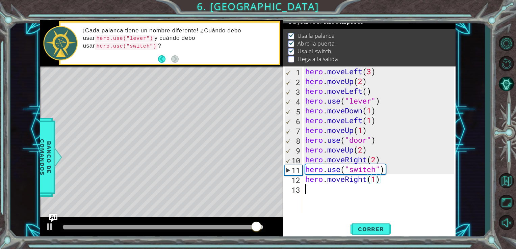
click at [317, 194] on div "hero . moveLeft ( 3 ) hero . moveUp ( 2 ) hero . moveLeft ( ) hero . use ( "lev…" at bounding box center [381, 150] width 154 height 166
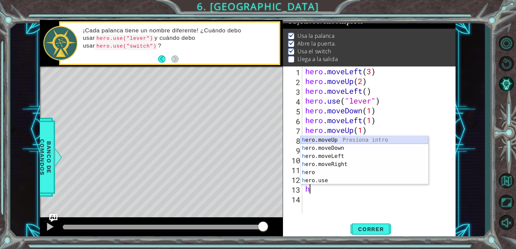
click at [341, 136] on div "h ero.moveUp Presiona intro h ero.moveDown Presiona intro h ero.moveLeft Presio…" at bounding box center [365, 168] width 128 height 65
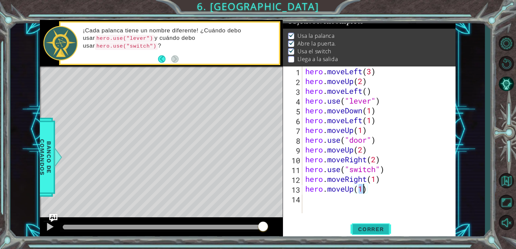
type textarea "hero.moveUp(1)"
click at [360, 232] on span "Correr" at bounding box center [371, 229] width 40 height 7
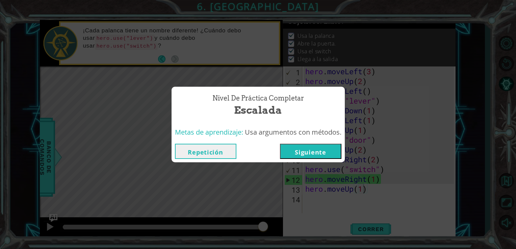
click at [223, 149] on button "Repetición" at bounding box center [205, 151] width 61 height 15
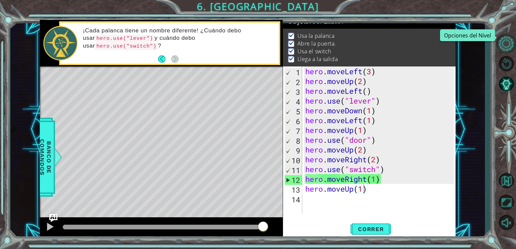
click at [504, 45] on button "Opciones del Nivel" at bounding box center [506, 43] width 20 height 18
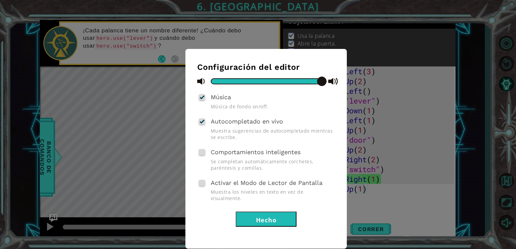
click at [264, 212] on button "Hecho" at bounding box center [266, 219] width 61 height 15
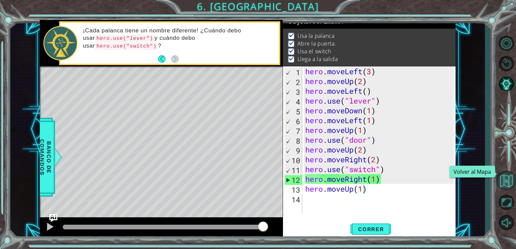
click at [505, 179] on button "Volver al Mapa" at bounding box center [506, 181] width 20 height 20
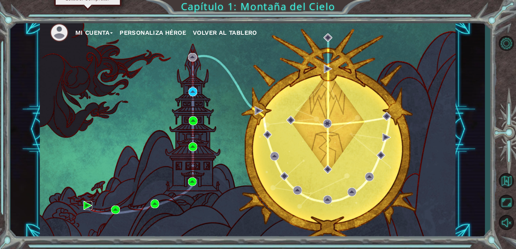
click at [86, 202] on img at bounding box center [87, 205] width 9 height 9
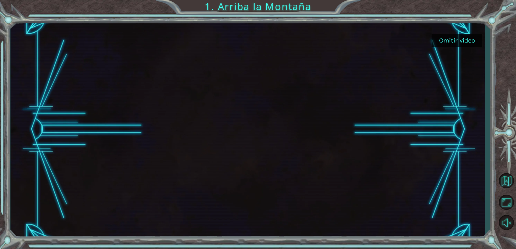
click at [451, 41] on button "Omitir video" at bounding box center [457, 40] width 51 height 13
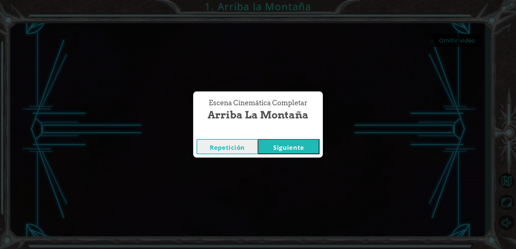
click at [286, 147] on button "Siguiente" at bounding box center [288, 146] width 61 height 15
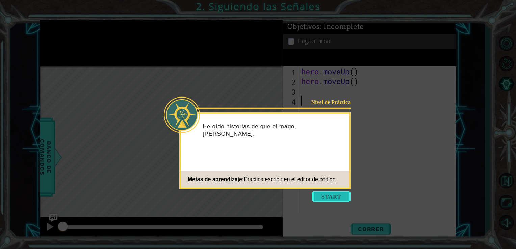
click at [321, 197] on button "Start" at bounding box center [331, 196] width 39 height 11
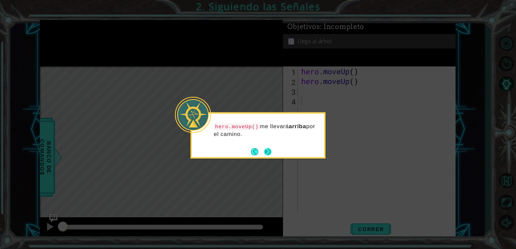
click at [268, 154] on button "Next" at bounding box center [267, 151] width 7 height 7
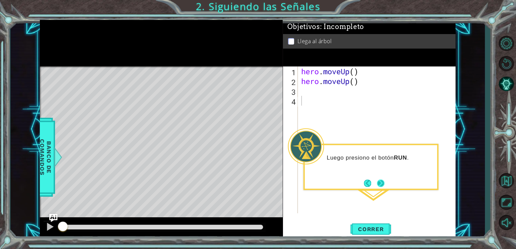
click at [380, 180] on button "Next" at bounding box center [380, 183] width 7 height 7
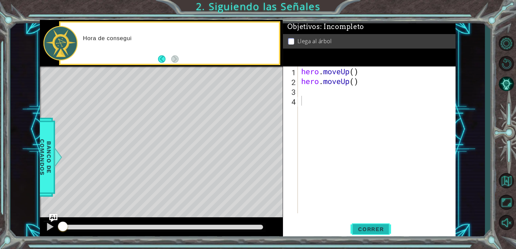
click at [375, 225] on button "Correr" at bounding box center [371, 229] width 41 height 17
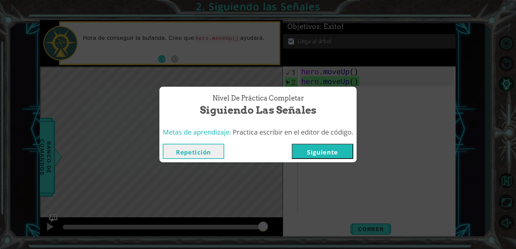
click at [204, 149] on button "Repetición" at bounding box center [193, 151] width 61 height 15
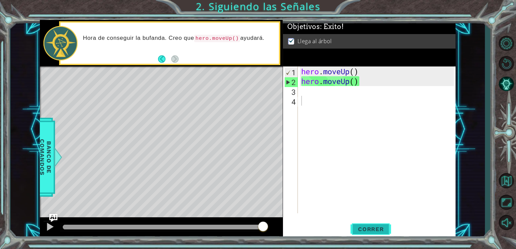
click at [377, 230] on span "Correr" at bounding box center [371, 229] width 40 height 7
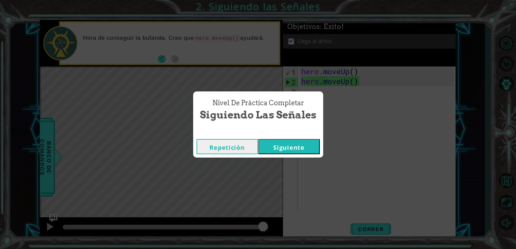
click at [291, 144] on button "Siguiente" at bounding box center [288, 146] width 61 height 15
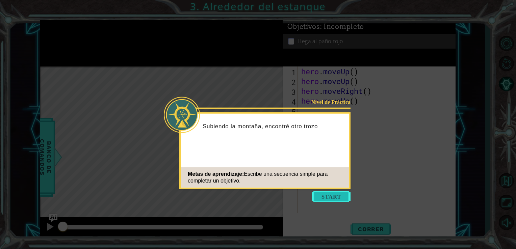
click at [317, 198] on button "Start" at bounding box center [331, 196] width 39 height 11
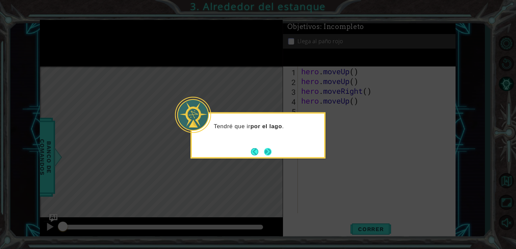
click at [273, 153] on div "Tendré que ir por el lago ." at bounding box center [257, 135] width 135 height 46
click at [265, 150] on button "Next" at bounding box center [267, 151] width 7 height 7
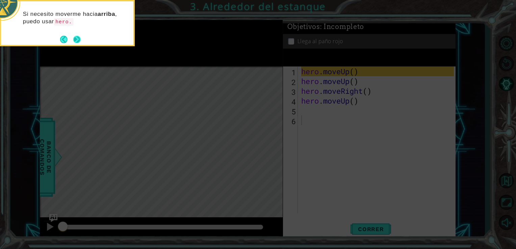
click at [74, 40] on button "Next" at bounding box center [76, 39] width 7 height 7
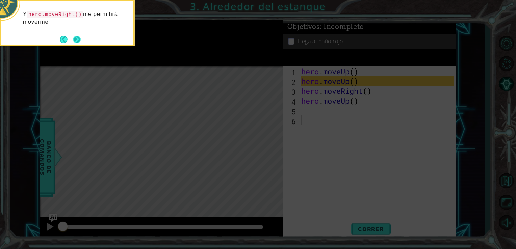
click at [79, 38] on button "Next" at bounding box center [76, 39] width 7 height 7
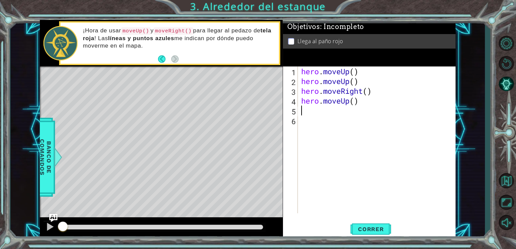
click at [367, 106] on div "hero . moveUp ( ) hero . moveUp ( ) hero . moveRight ( ) hero . moveUp ( )" at bounding box center [379, 150] width 158 height 166
click at [362, 101] on div "hero . moveUp ( ) hero . moveUp ( ) hero . moveRight ( ) hero . moveUp ( )" at bounding box center [379, 150] width 158 height 166
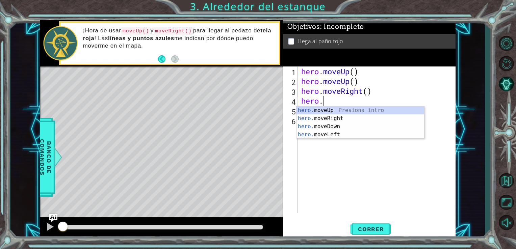
type textarea "h"
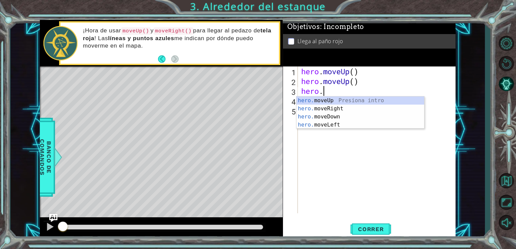
type textarea "h"
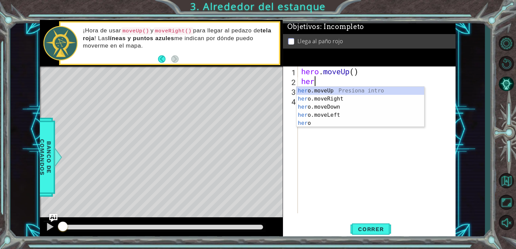
type textarea "h"
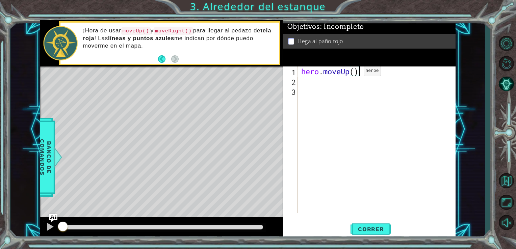
click at [353, 73] on div "hero . moveUp ( )" at bounding box center [379, 150] width 158 height 166
type textarea "hero.moveUp(2)"
click at [307, 84] on div "hero . moveUp ( 2 )" at bounding box center [379, 150] width 158 height 166
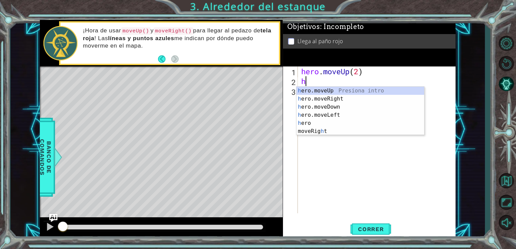
type textarea "he"
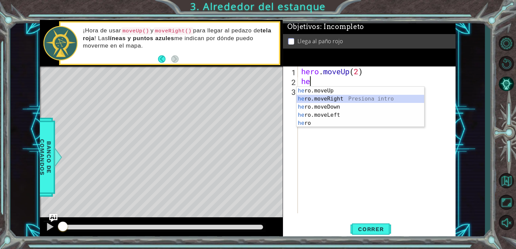
click at [340, 97] on div "he ro.moveUp Presiona intro he ro.moveRight Presiona intro he ro.moveDown Presi…" at bounding box center [361, 115] width 128 height 57
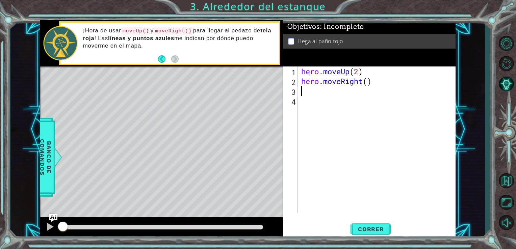
type textarea "1"
click at [367, 80] on div "hero . moveUp ( 2 ) hero . moveRight ( )" at bounding box center [379, 150] width 158 height 166
type textarea "hero.moveRight(1)"
click at [336, 89] on div "hero . moveUp ( 2 ) hero . moveRight ( 1 )" at bounding box center [379, 150] width 158 height 166
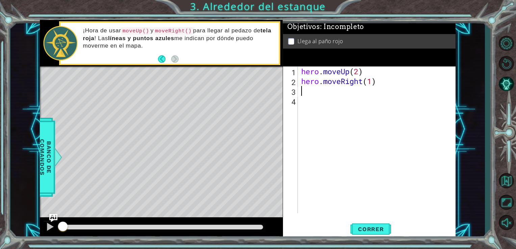
scroll to position [0, 0]
type textarea "g"
type textarea "h"
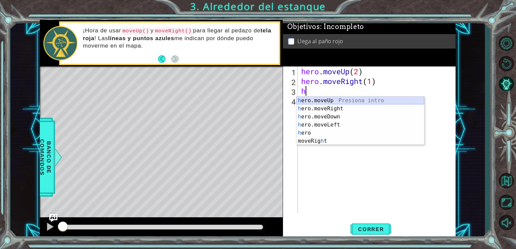
click at [336, 99] on div "h ero.moveUp Presiona intro h ero.moveRight Presiona intro h ero.moveDown Presi…" at bounding box center [361, 129] width 128 height 65
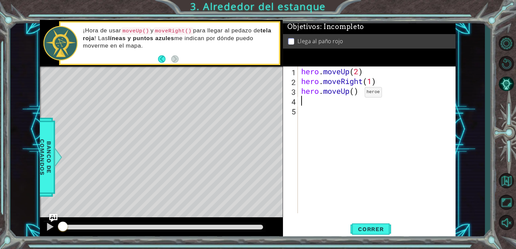
click at [354, 94] on div "hero . moveUp ( 2 ) hero . moveRight ( 1 ) hero . moveUp ( )" at bounding box center [379, 150] width 158 height 166
type textarea "hero.moveUp(1)"
click at [372, 234] on button "Correr" at bounding box center [371, 229] width 41 height 17
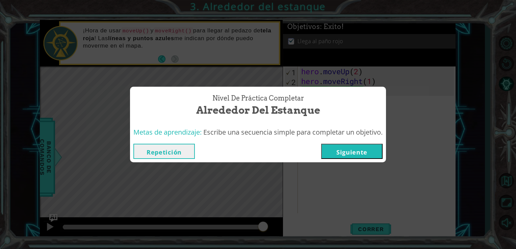
click at [178, 145] on button "Repetición" at bounding box center [163, 151] width 61 height 15
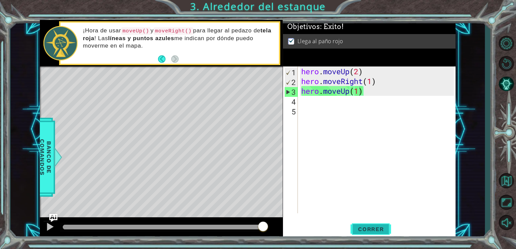
click at [357, 223] on button "Correr" at bounding box center [371, 229] width 41 height 17
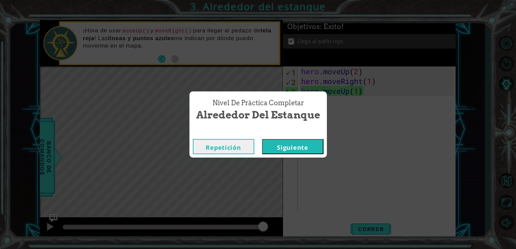
click at [285, 143] on button "Siguiente" at bounding box center [292, 146] width 61 height 15
